Goal: Task Accomplishment & Management: Check status

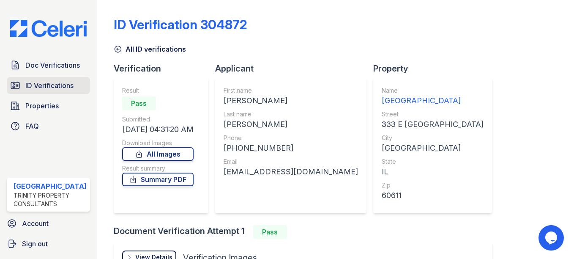
click at [44, 86] on span "ID Verifications" at bounding box center [49, 85] width 48 height 10
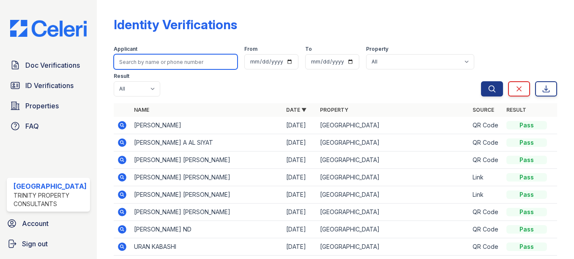
click at [184, 60] on input "search" at bounding box center [176, 61] width 124 height 15
type input "[PERSON_NAME]"
click at [481, 81] on button "Search" at bounding box center [492, 88] width 22 height 15
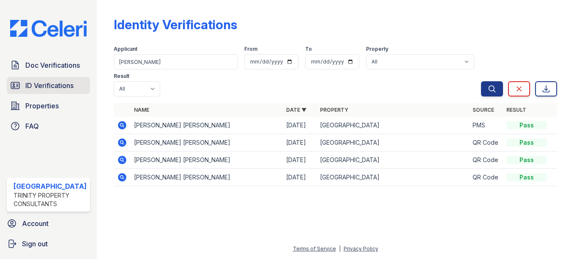
click at [62, 85] on span "ID Verifications" at bounding box center [49, 85] width 48 height 10
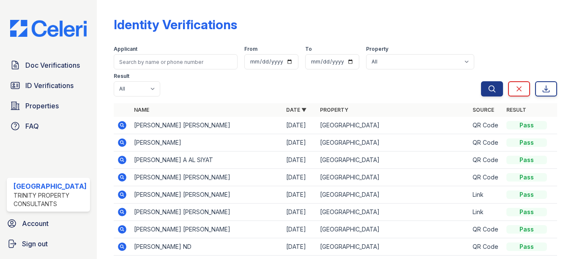
click at [118, 123] on icon at bounding box center [122, 125] width 8 height 8
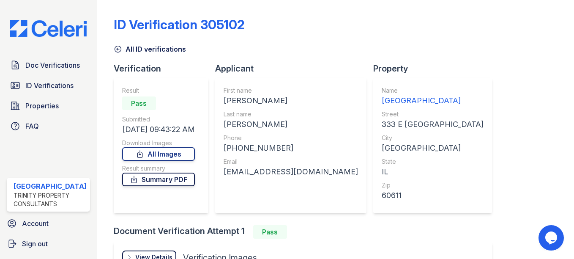
click at [174, 181] on link "Summary PDF" at bounding box center [158, 180] width 73 height 14
click at [183, 156] on link "All Images" at bounding box center [158, 154] width 73 height 14
click at [283, 15] on div "ID Verification 305102 All ID verifications Verification Result Pass Submitted …" at bounding box center [336, 170] width 444 height 335
